Goal: Communication & Community: Answer question/provide support

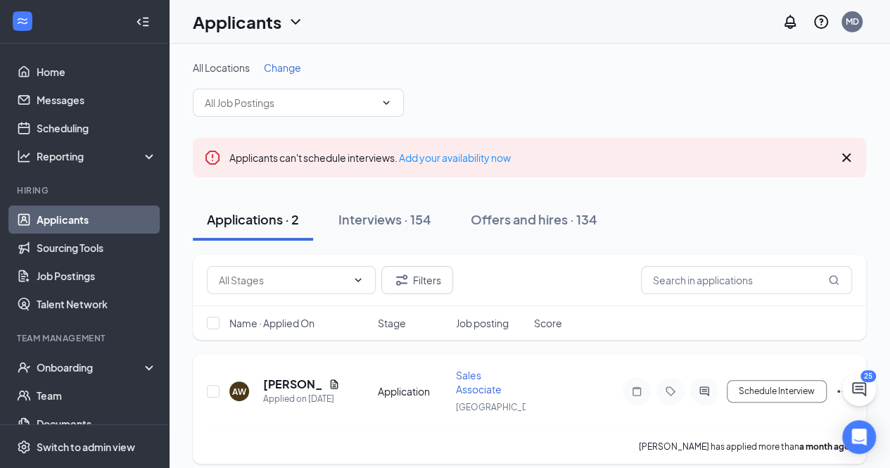
click at [205, 378] on div "AW [PERSON_NAME] Applied on [DATE] Application Sales Associate Germantown Sched…" at bounding box center [529, 409] width 673 height 110
click at [861, 386] on icon "ChatActive" at bounding box center [859, 389] width 14 height 14
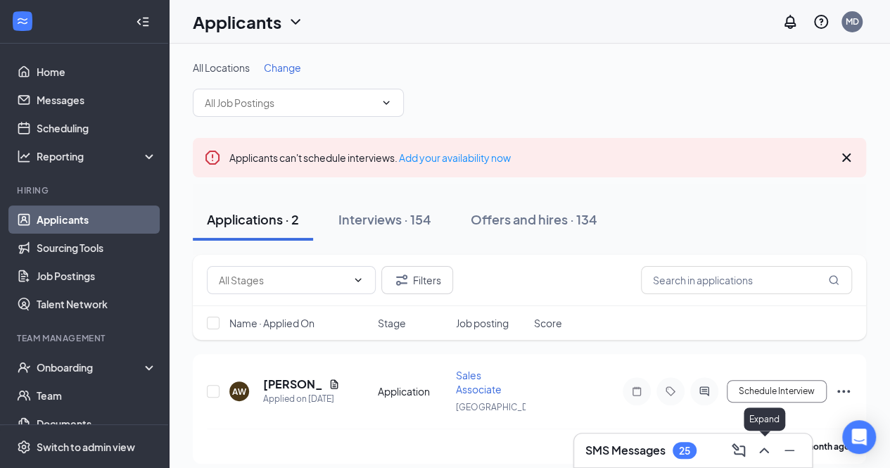
click at [771, 443] on icon "ChevronUp" at bounding box center [764, 450] width 17 height 17
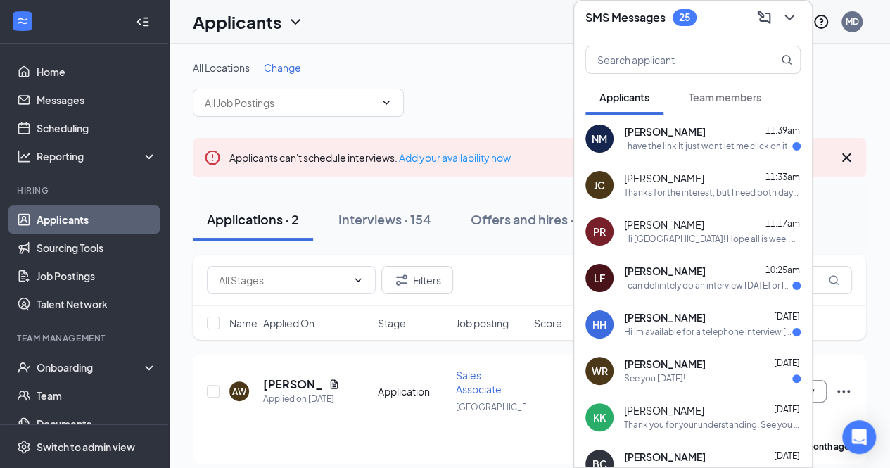
click at [654, 132] on span "[PERSON_NAME]" at bounding box center [665, 132] width 82 height 14
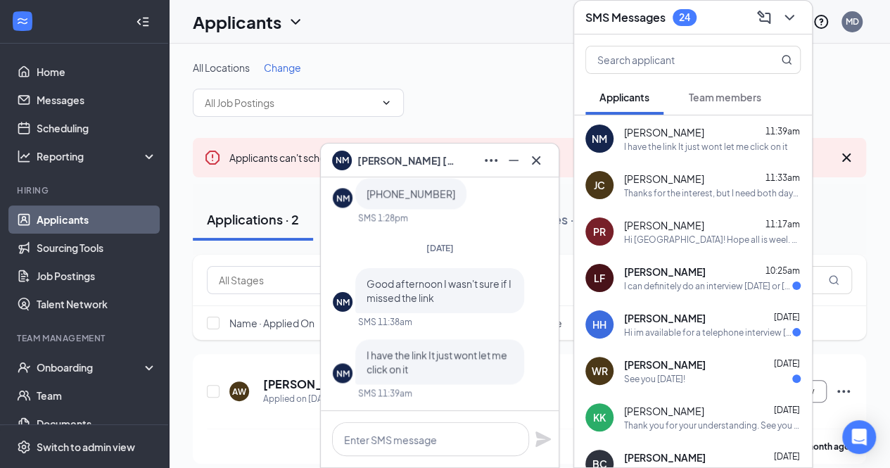
click at [419, 152] on div "NM [PERSON_NAME]" at bounding box center [394, 161] width 124 height 20
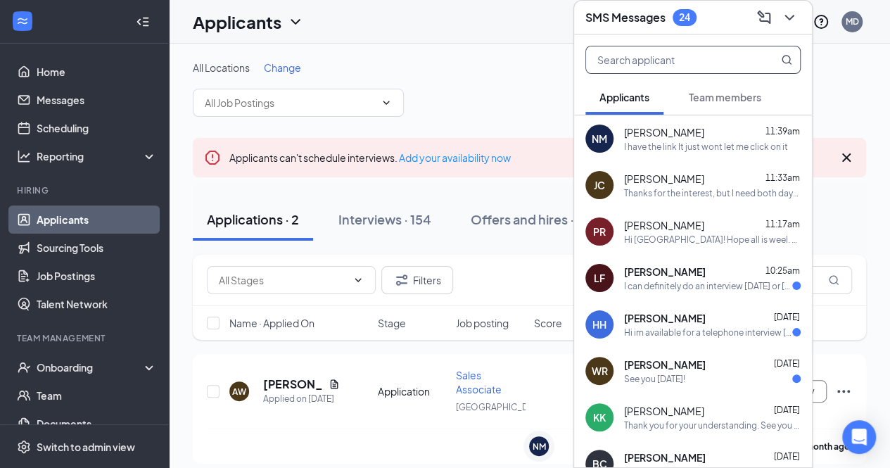
click at [645, 61] on input "text" at bounding box center [669, 59] width 167 height 27
type input "e"
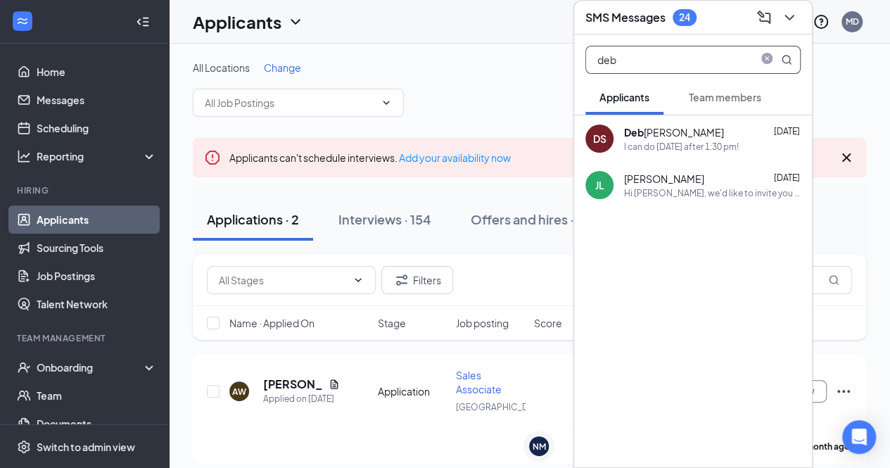
type input "deb"
click at [729, 146] on div "I can do [DATE] after 1:30 pm!" at bounding box center [681, 147] width 115 height 12
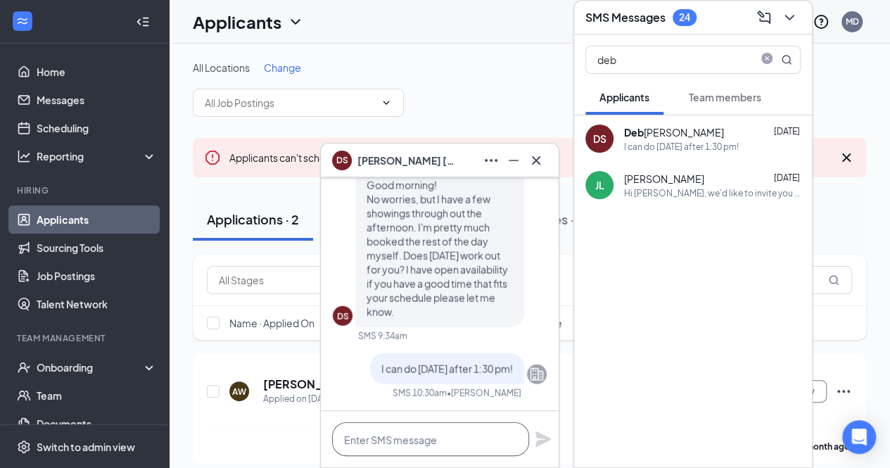
click at [418, 436] on textarea at bounding box center [430, 439] width 197 height 34
click at [472, 53] on div "All Locations Change Applicants can't schedule interviews. Add your availabilit…" at bounding box center [529, 333] width 721 height 578
click at [405, 440] on textarea at bounding box center [430, 439] width 197 height 34
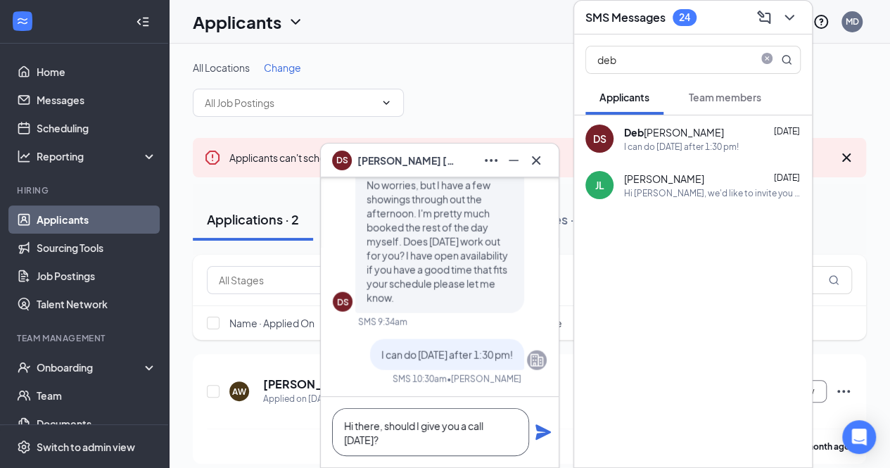
type textarea "Hi there, should I give you a call [DATE]?"
click at [538, 431] on icon "Plane" at bounding box center [542, 431] width 15 height 15
